Goal: Share content: Share content

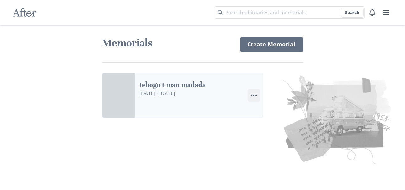
click at [256, 94] on icon "Menu" at bounding box center [254, 96] width 8 height 8
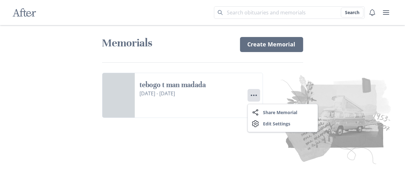
click at [188, 58] on div "Memorials Create Memorial tebogo t man madada [DATE] - [DATE] Menu Share Share …" at bounding box center [202, 74] width 201 height 98
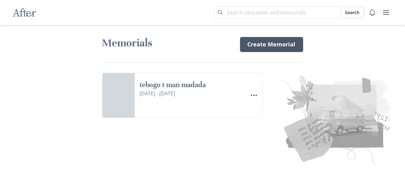
click at [278, 46] on link "Create Memorial" at bounding box center [271, 44] width 63 height 15
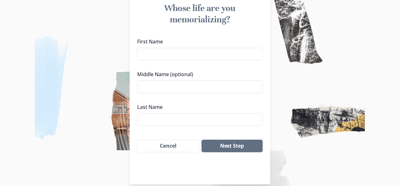
scroll to position [75, 0]
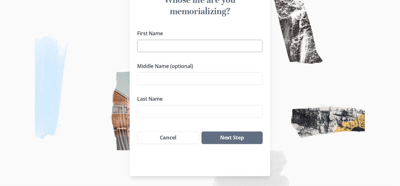
click at [152, 44] on input "First Name" at bounding box center [200, 46] width 126 height 13
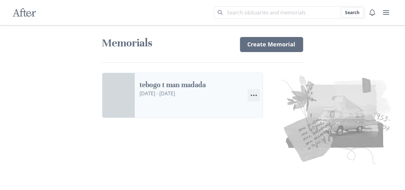
click at [251, 96] on circle "Options" at bounding box center [252, 96] width 2 height 2
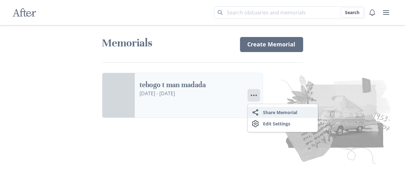
click at [267, 112] on button "Share Share Memorial" at bounding box center [283, 112] width 70 height 11
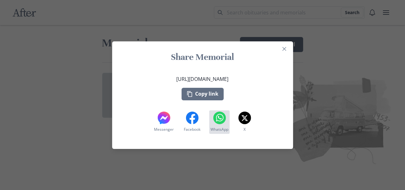
click at [221, 117] on icon at bounding box center [219, 118] width 13 height 13
click at [207, 95] on button "Copy link" at bounding box center [203, 94] width 42 height 13
click at [283, 47] on icon "Close" at bounding box center [284, 49] width 4 height 4
